Goal: Browse casually: Explore the website without a specific task or goal

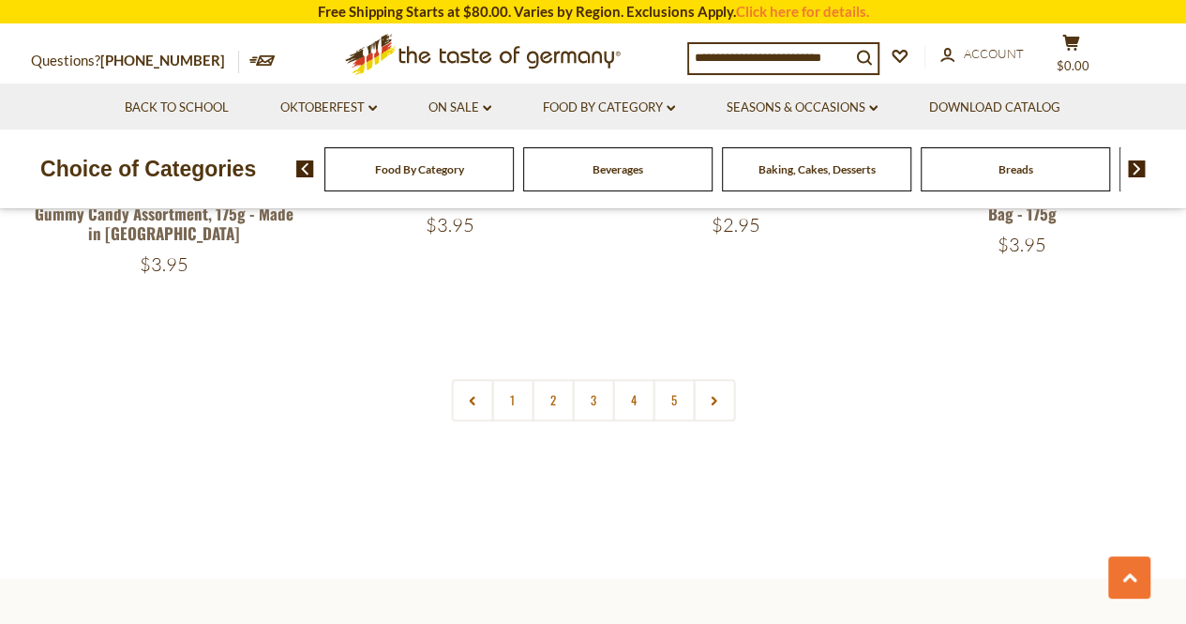
scroll to position [4220, 0]
click at [550, 377] on link "2" at bounding box center [553, 398] width 42 height 42
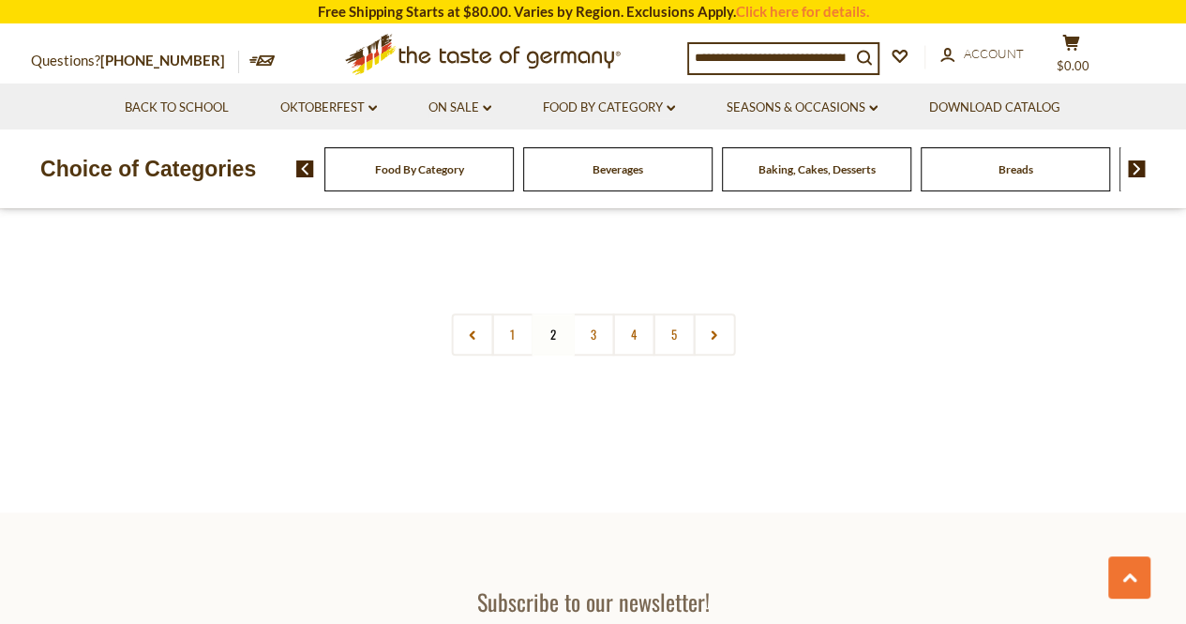
scroll to position [4140, 0]
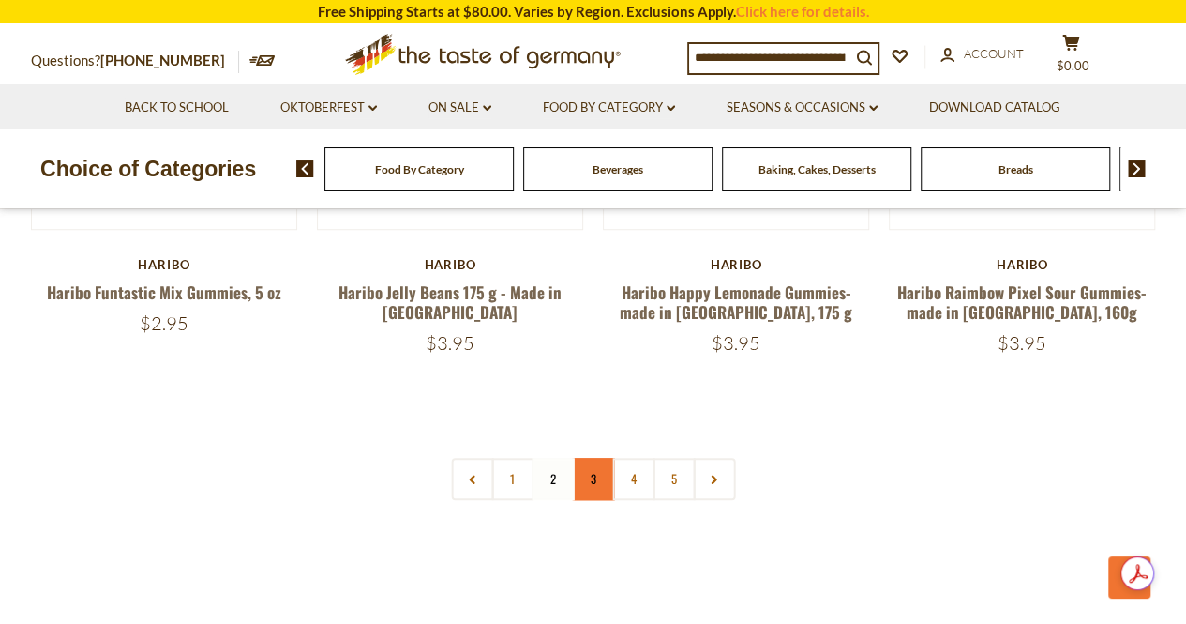
click at [593, 458] on link "3" at bounding box center [593, 479] width 42 height 42
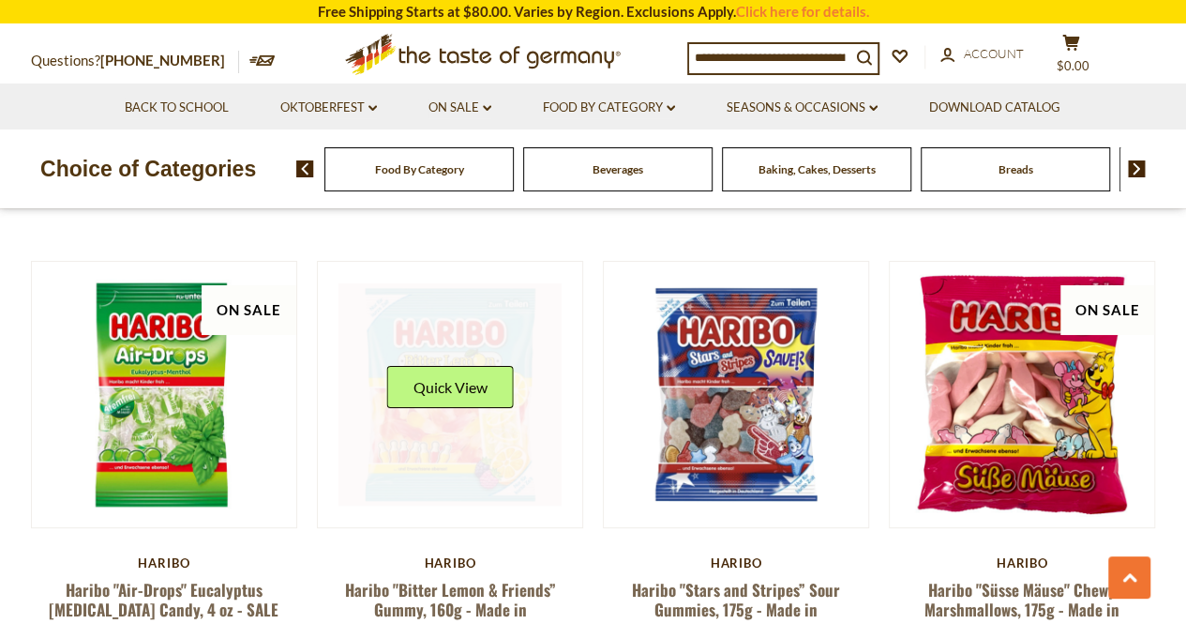
scroll to position [3470, 0]
